Goal: Find specific page/section: Find specific page/section

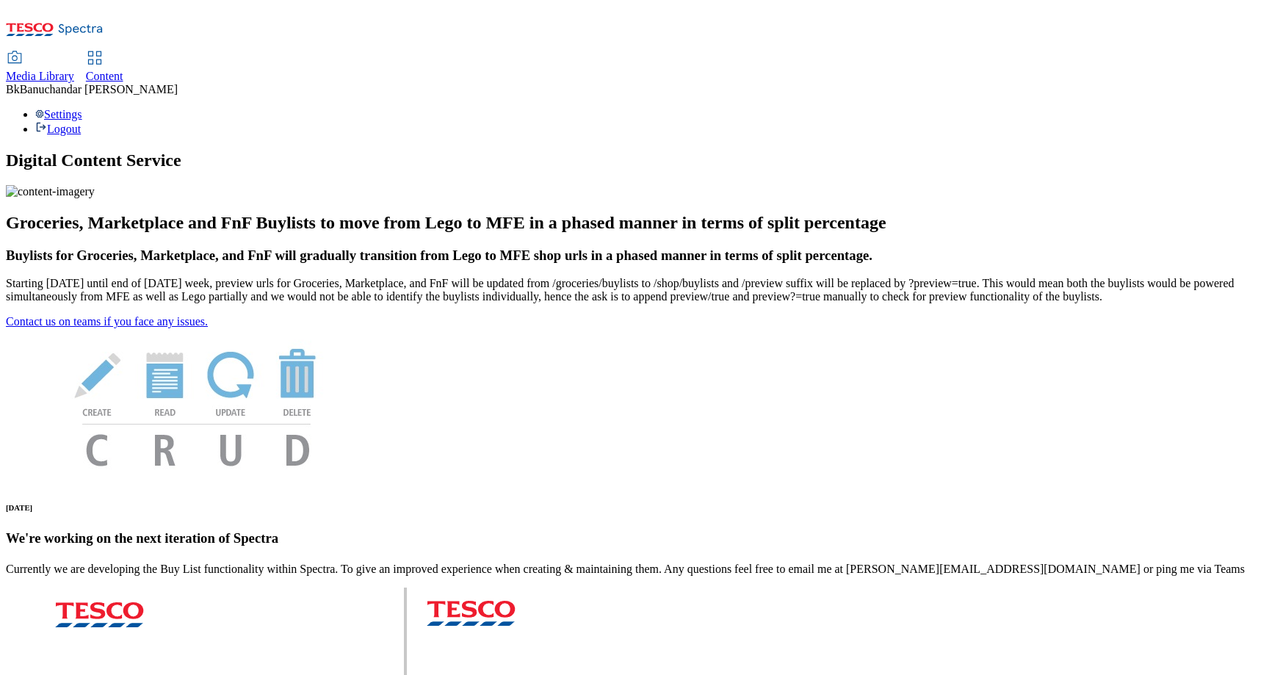
click at [74, 70] on span "Media Library" at bounding box center [40, 76] width 68 height 12
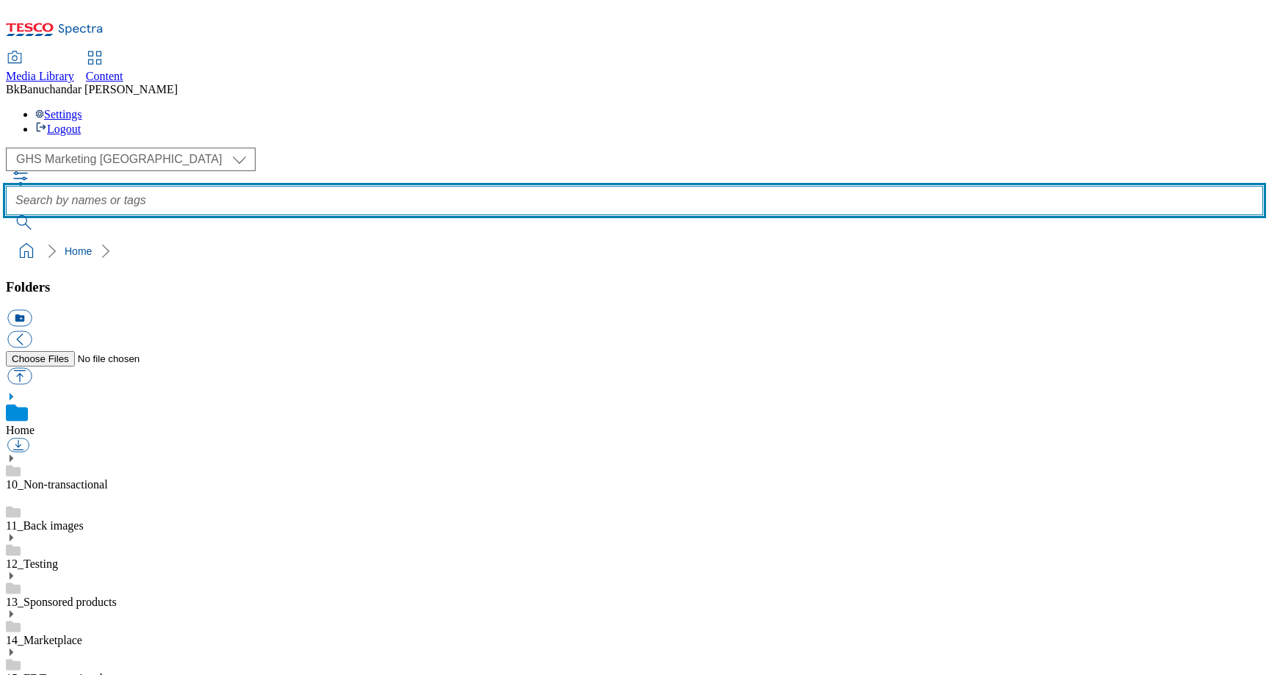
click at [567, 186] on input "text" at bounding box center [634, 200] width 1257 height 29
type input "app"
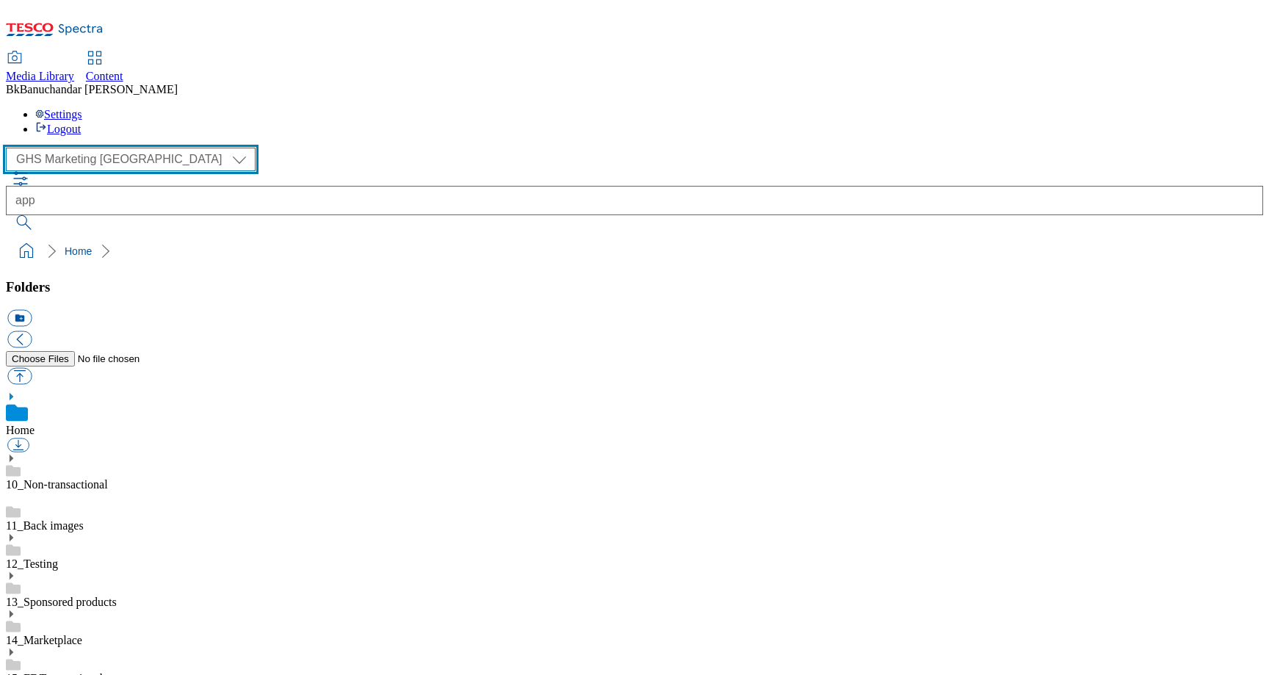
select select "flare-ighs-ce-mktg"
click option "iGHS Marketing CE" at bounding box center [0, 0] width 0 height 0
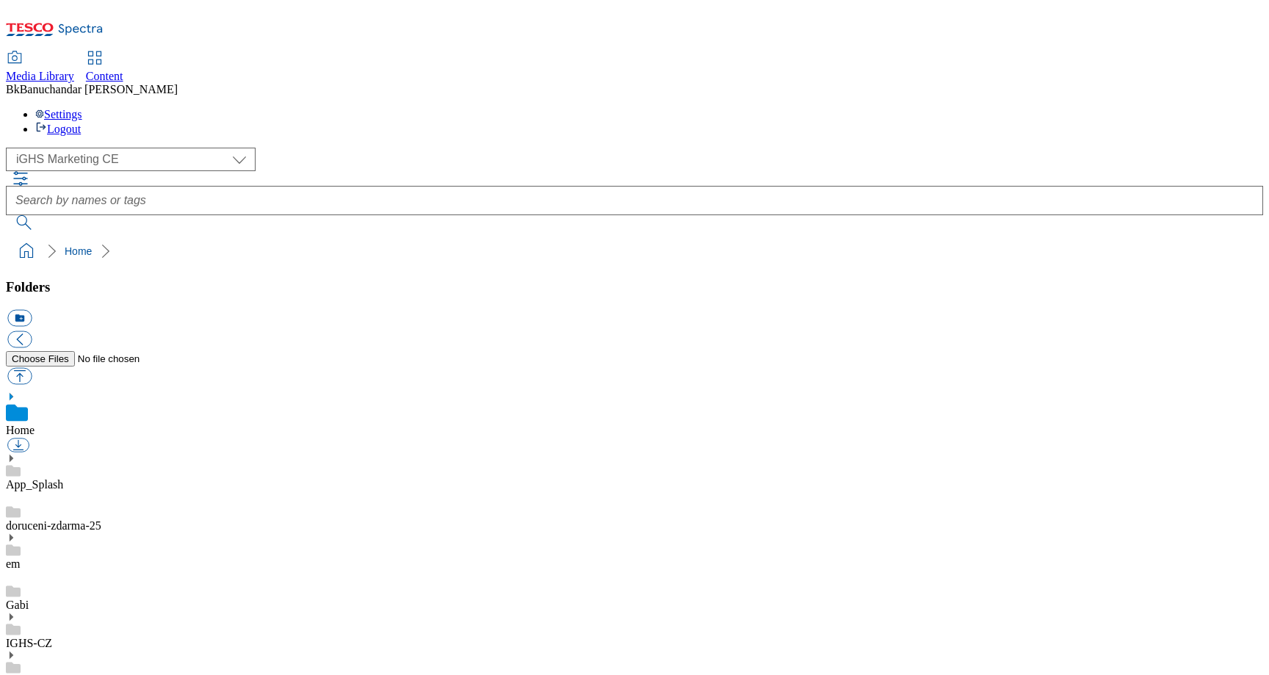
click at [63, 478] on link "App_Splash" at bounding box center [34, 484] width 57 height 12
click at [13, 438] on use at bounding box center [12, 441] width 4 height 7
click at [21, 548] on use at bounding box center [13, 553] width 15 height 11
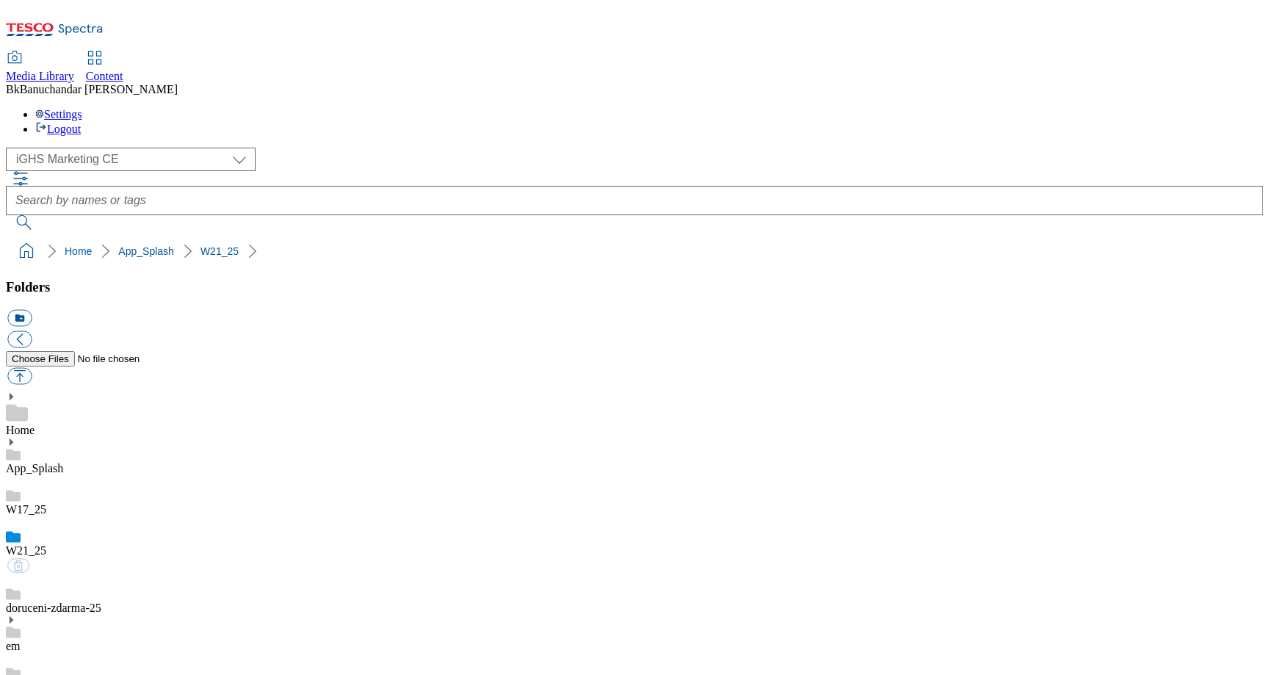
click at [63, 462] on link "App_Splash" at bounding box center [34, 468] width 57 height 12
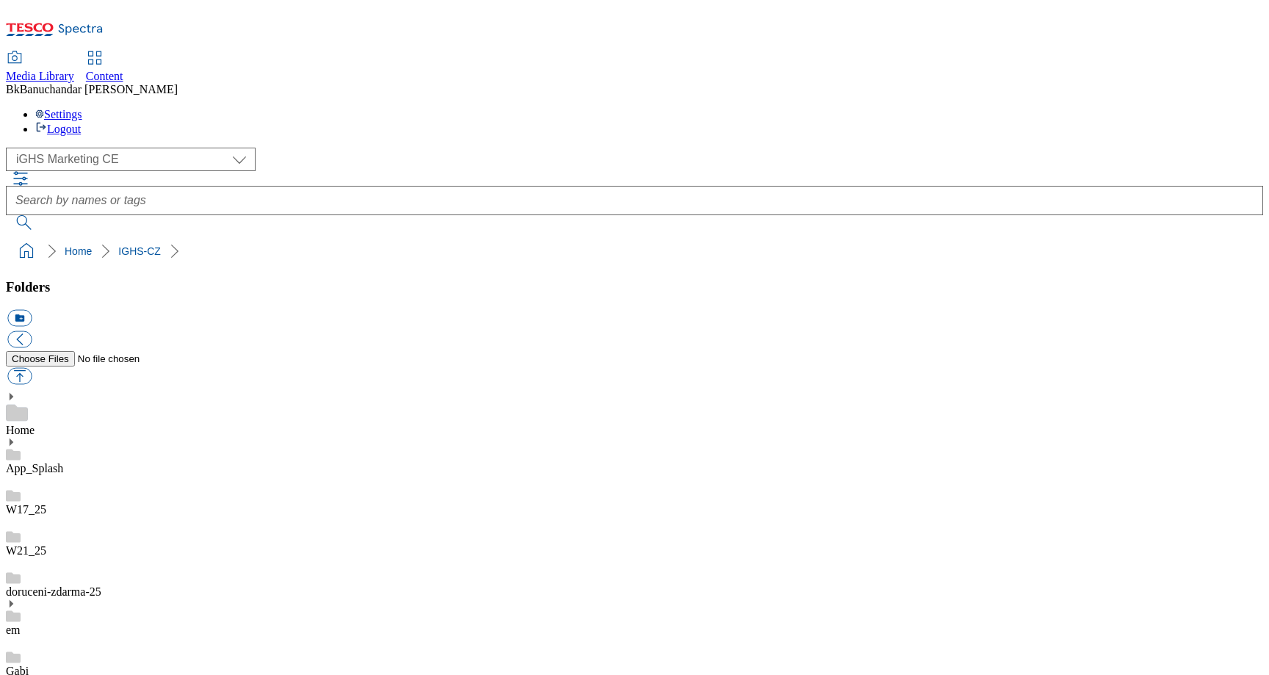
scroll to position [0, 0]
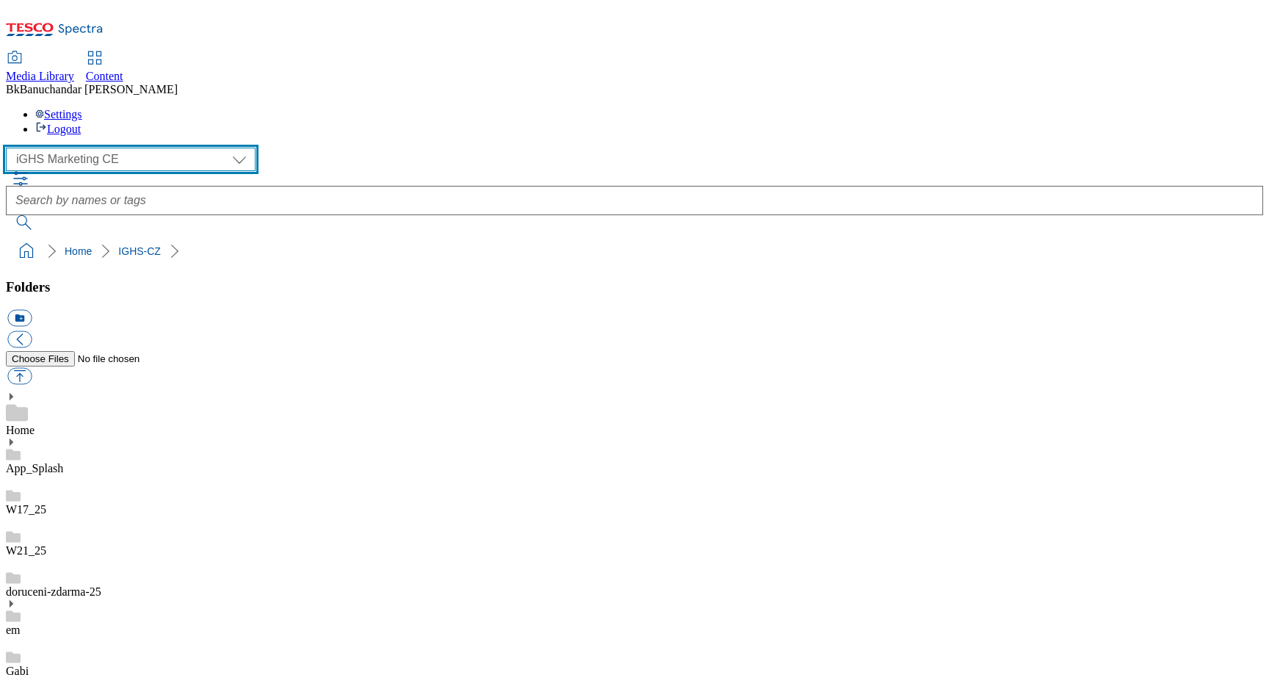
select select "flare-mca-cz"
click option "MCA CZ" at bounding box center [0, 0] width 0 height 0
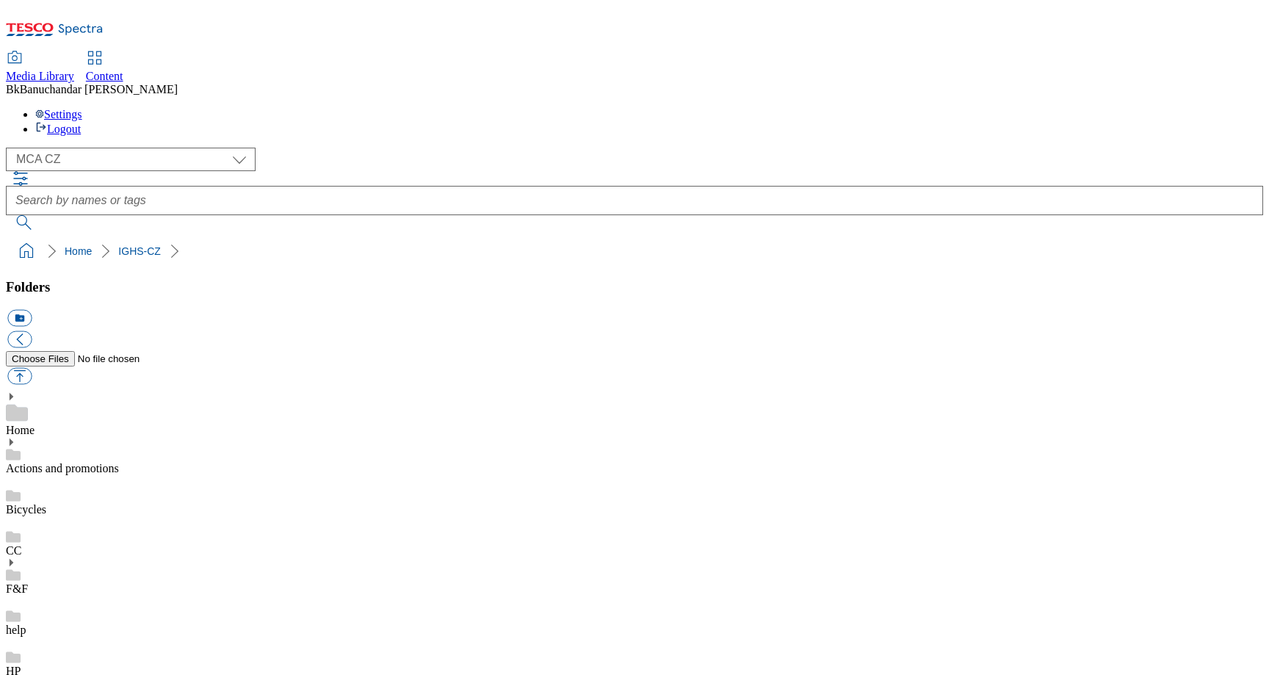
click at [117, 637] on div "HP" at bounding box center [634, 657] width 1257 height 41
click at [129, 516] on div "CC" at bounding box center [634, 536] width 1257 height 41
click at [119, 462] on link "Actions and promotions" at bounding box center [62, 468] width 113 height 12
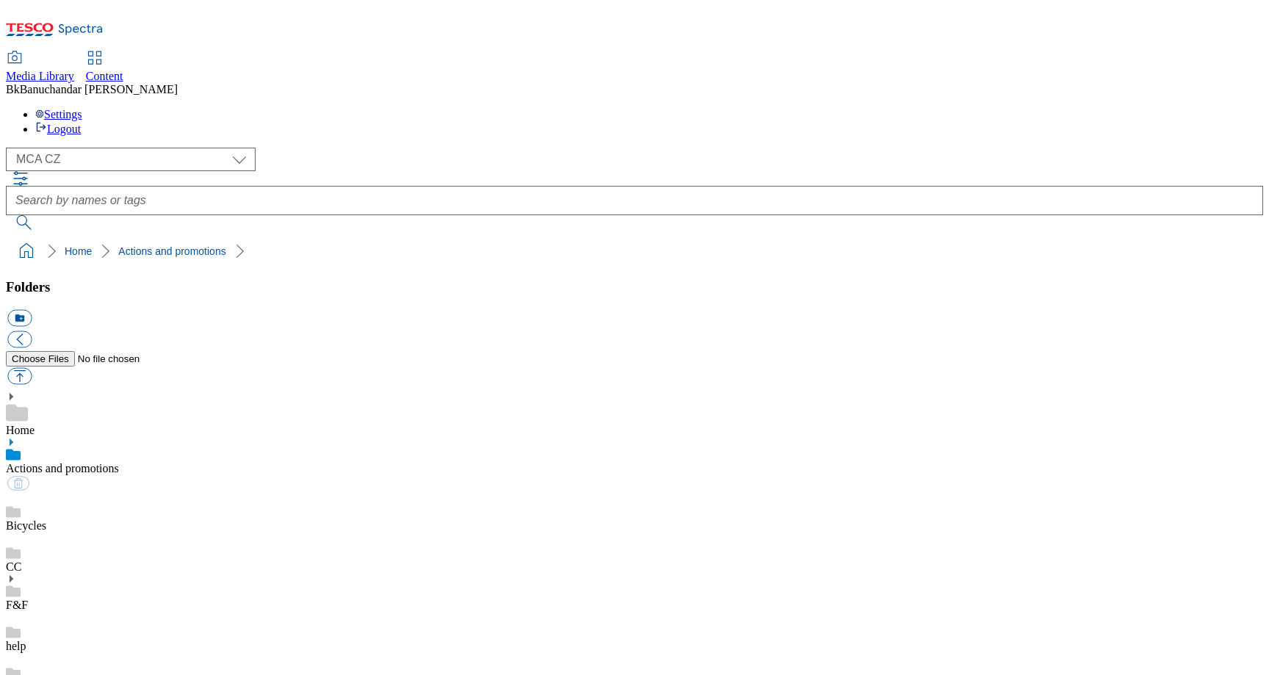
scroll to position [3, 0]
click at [95, 391] on div "Home" at bounding box center [634, 414] width 1257 height 46
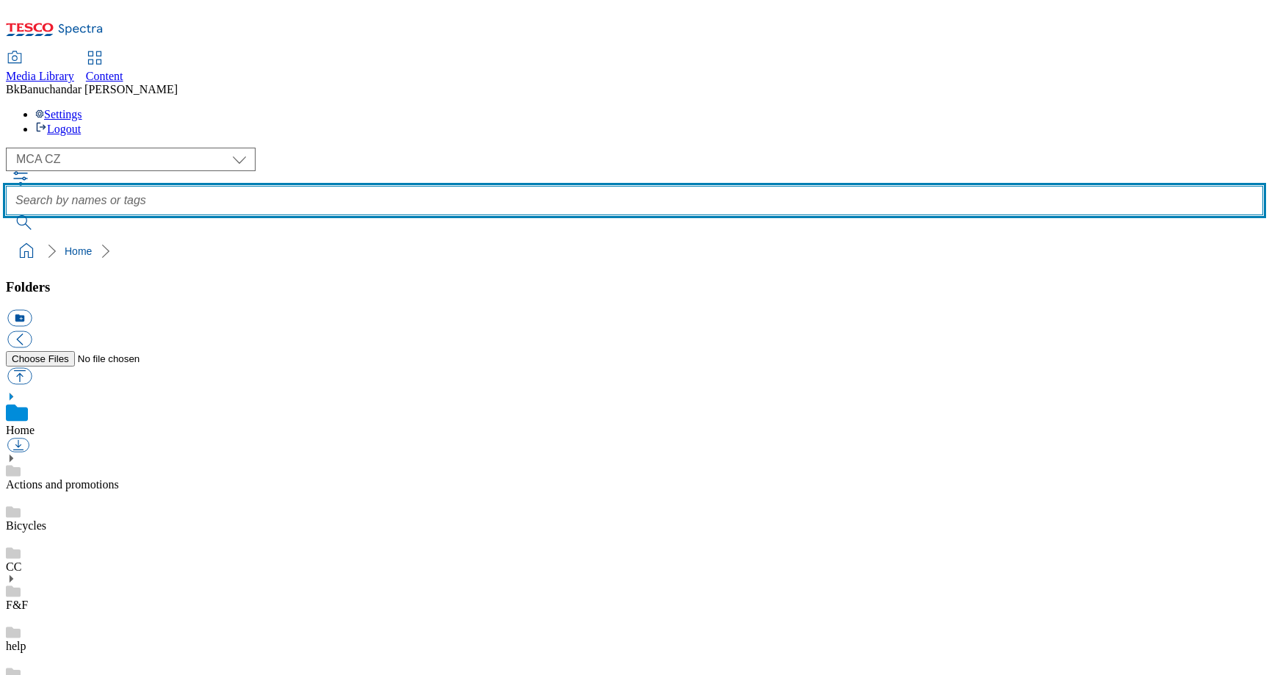
click at [761, 186] on input "text" at bounding box center [634, 200] width 1257 height 29
type input "APP"
click at [6, 215] on button "submit" at bounding box center [25, 222] width 38 height 15
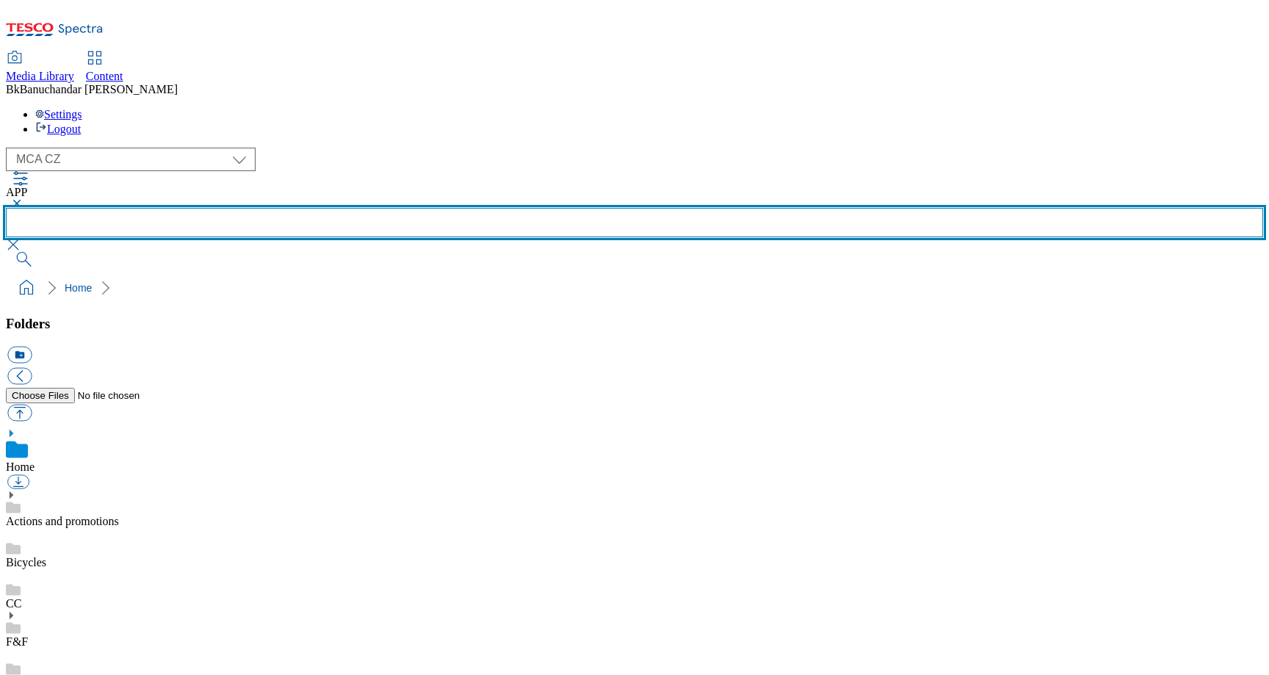
scroll to position [823, 0]
click at [695, 208] on input "text" at bounding box center [634, 222] width 1257 height 29
type input "banner"
click at [6, 252] on button "submit" at bounding box center [25, 259] width 38 height 15
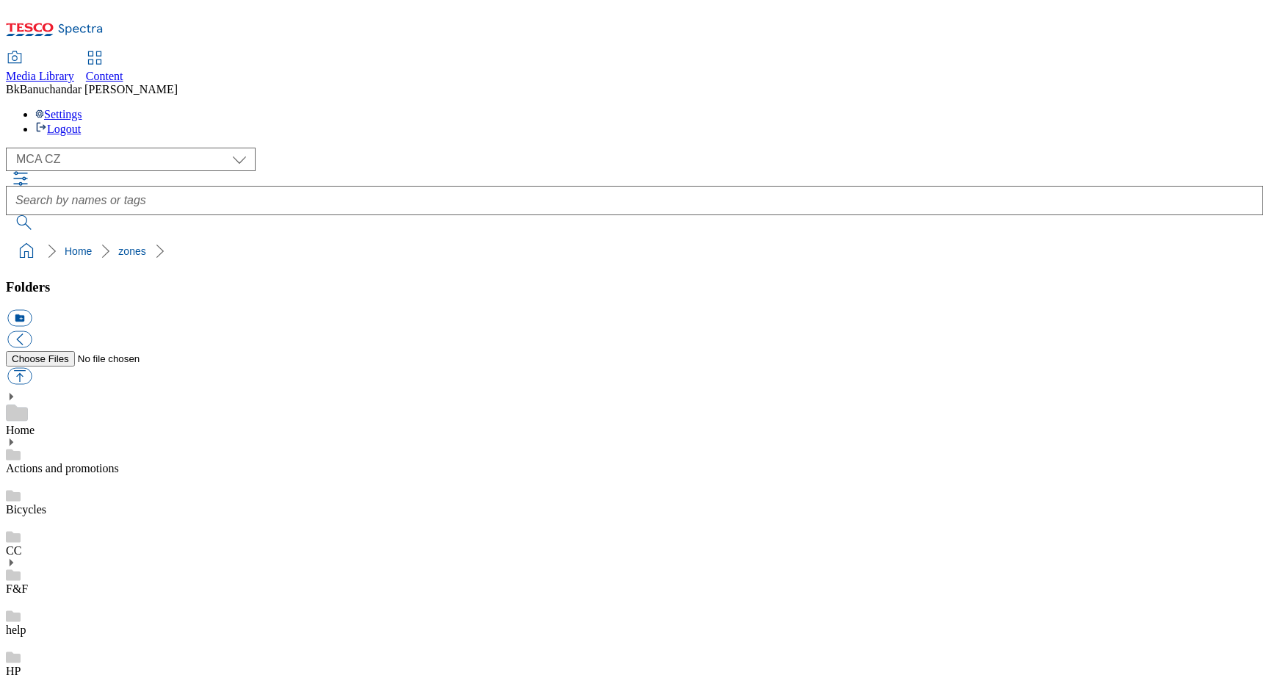
scroll to position [26, 0]
click at [126, 475] on div "Bicycles" at bounding box center [634, 495] width 1257 height 41
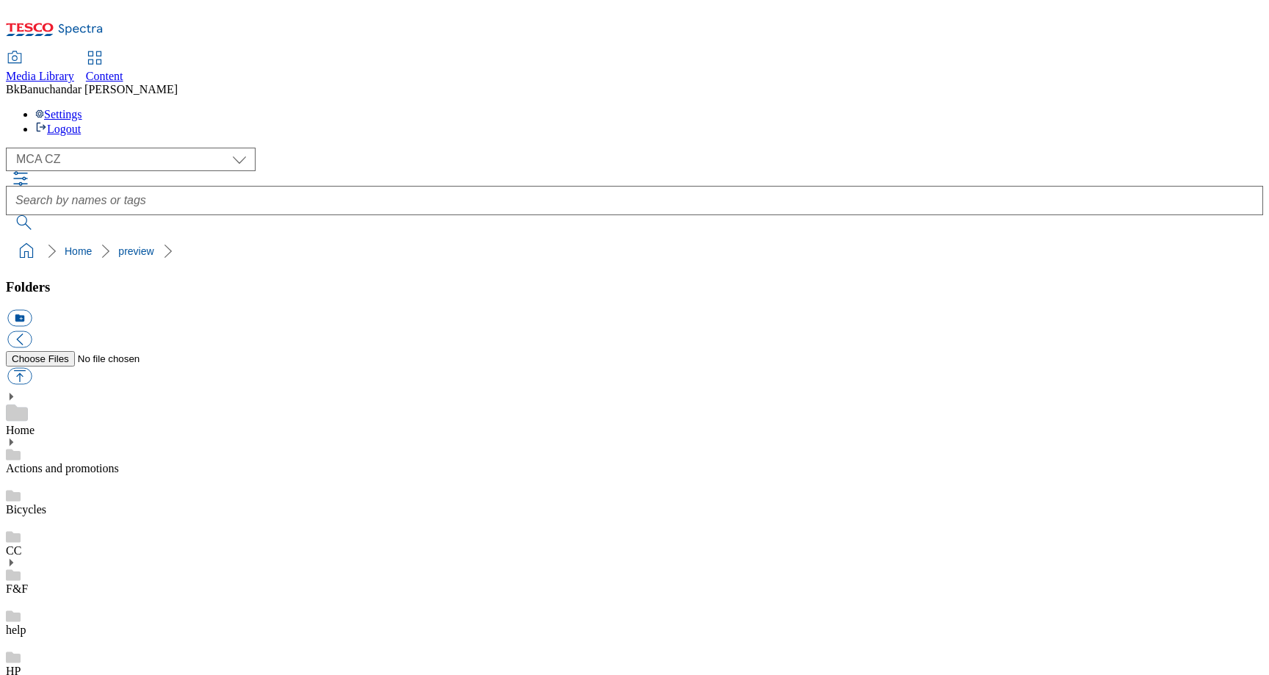
click at [110, 637] on div "HP" at bounding box center [634, 657] width 1257 height 41
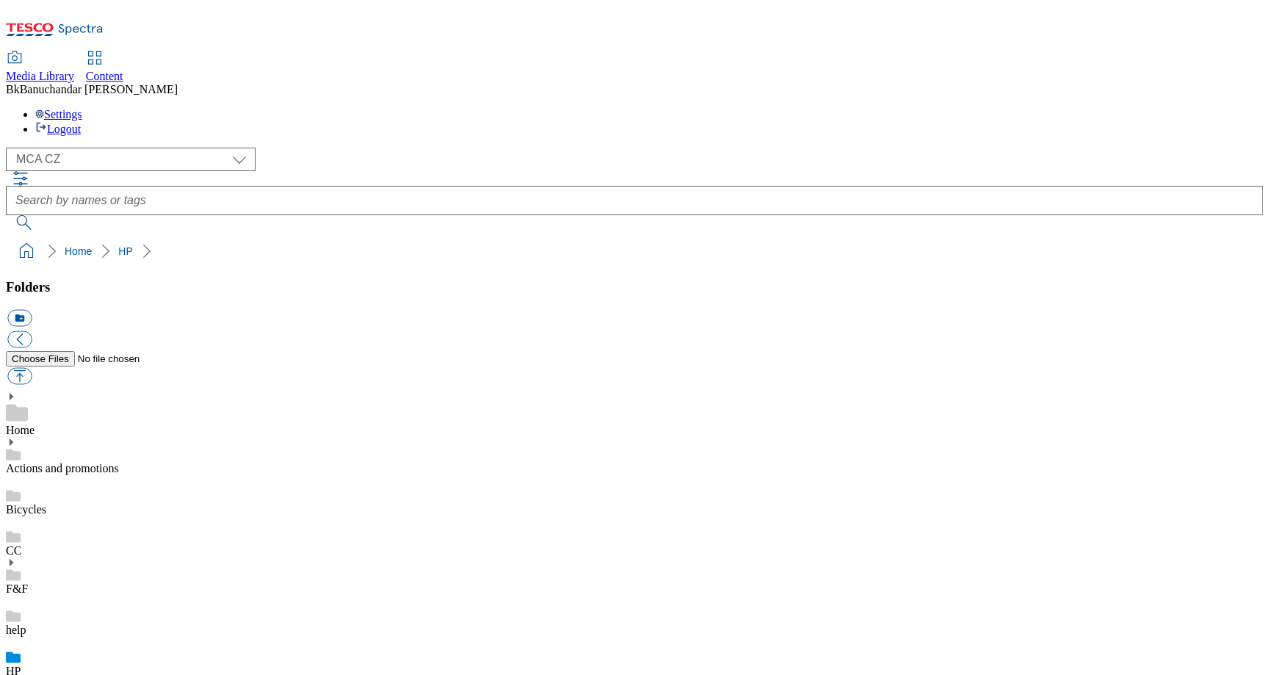
click at [126, 516] on div "CC" at bounding box center [634, 536] width 1257 height 41
click at [115, 573] on div "F&F" at bounding box center [634, 592] width 1257 height 38
click at [21, 544] on link "CC" at bounding box center [13, 550] width 15 height 12
click at [125, 653] on div "HP" at bounding box center [634, 673] width 1257 height 41
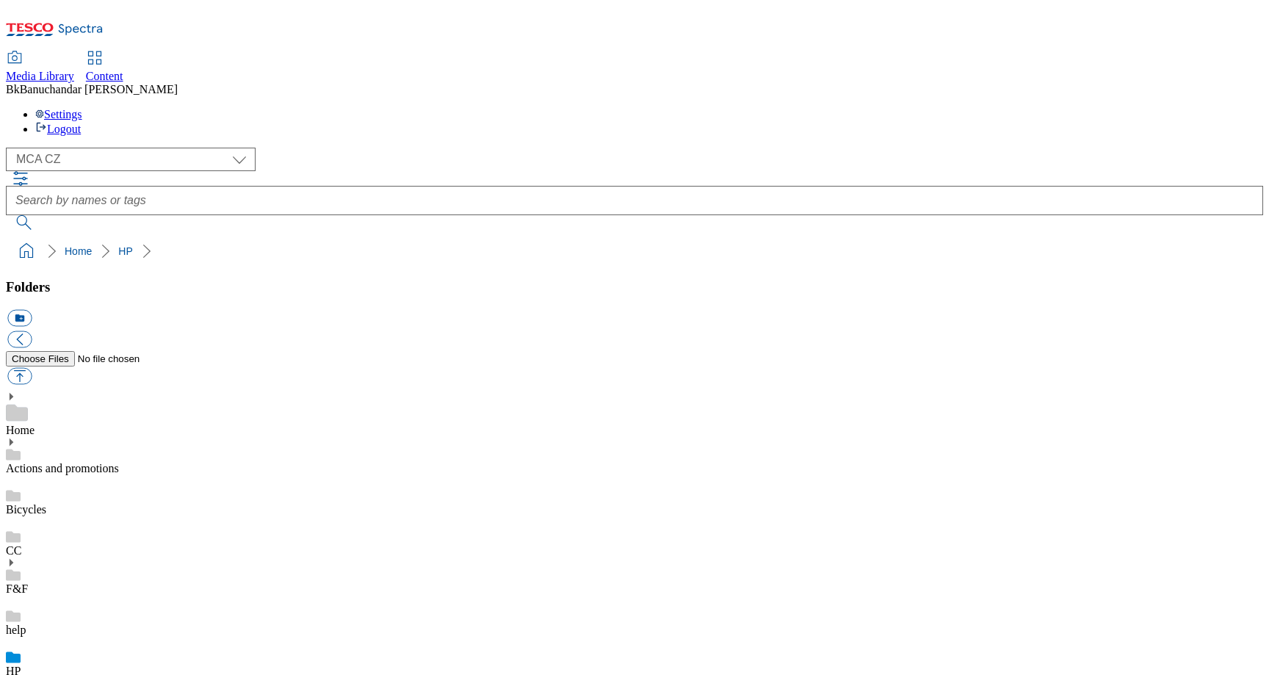
scroll to position [823, 0]
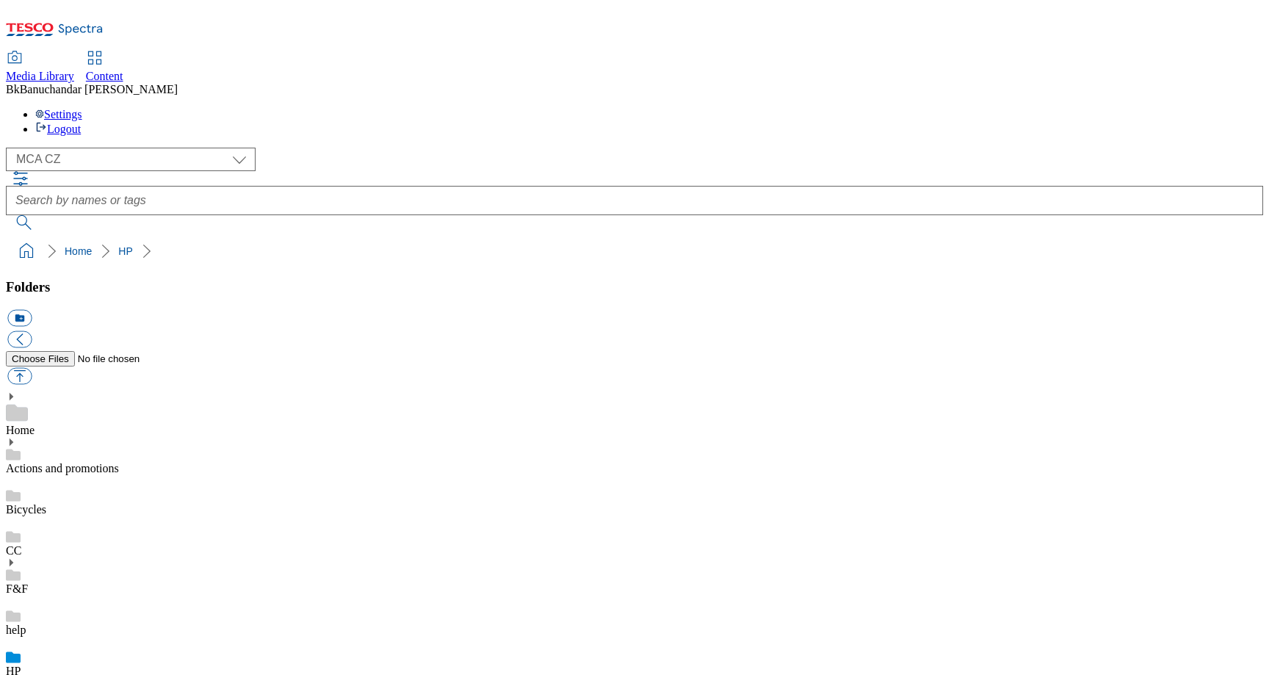
scroll to position [0, 0]
click at [35, 424] on link "Home" at bounding box center [20, 430] width 29 height 12
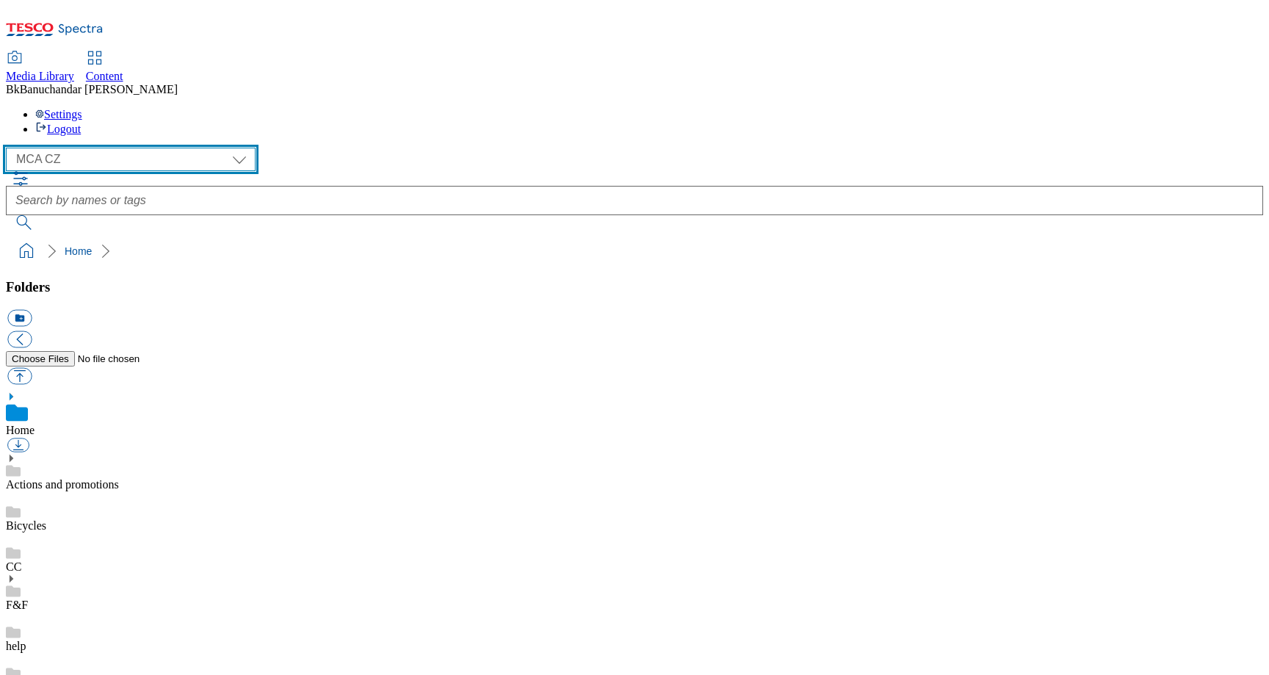
select select "flare-ghs-mktg"
click option "GHS Marketing [GEOGRAPHIC_DATA]" at bounding box center [0, 0] width 0 height 0
